Goal: Communication & Community: Share content

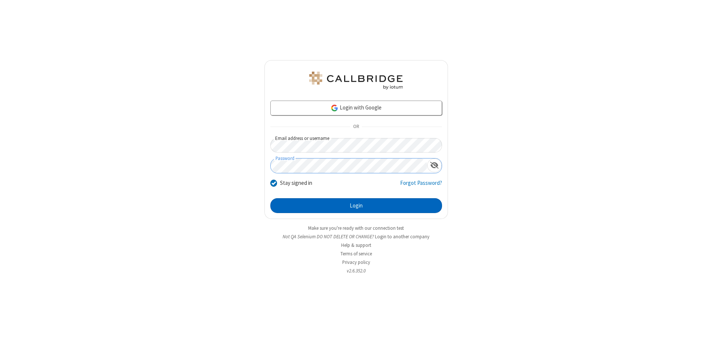
click at [356, 205] on button "Login" at bounding box center [356, 205] width 172 height 15
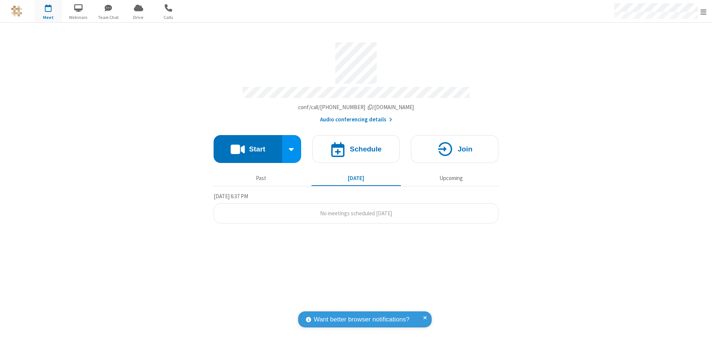
click at [248, 145] on button "Start" at bounding box center [248, 149] width 69 height 28
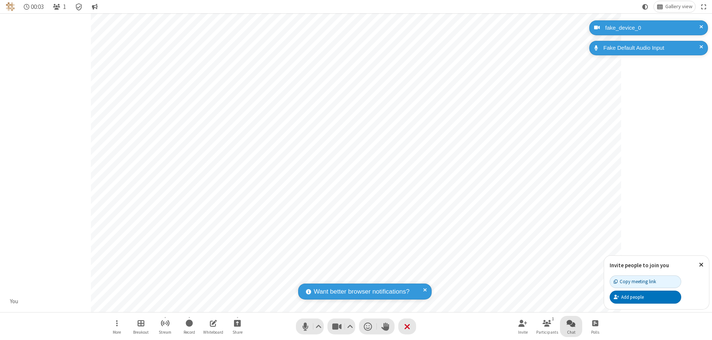
click at [571, 323] on span "Open chat" at bounding box center [571, 322] width 9 height 9
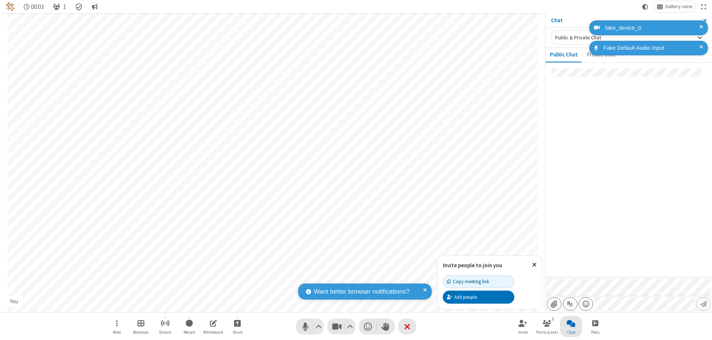
type input "C:\fakepath\doc_test.docx"
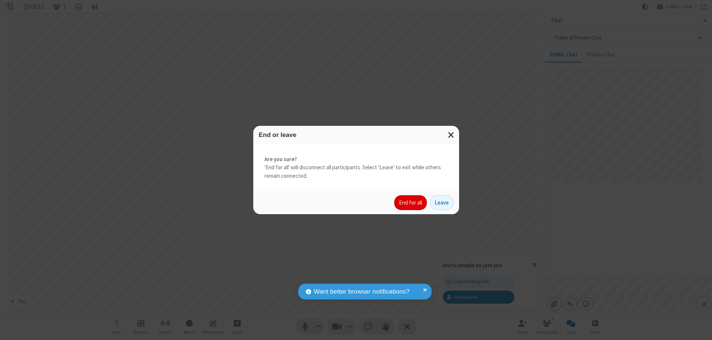
click at [411, 203] on button "End for all" at bounding box center [410, 202] width 33 height 15
